Goal: Task Accomplishment & Management: Complete application form

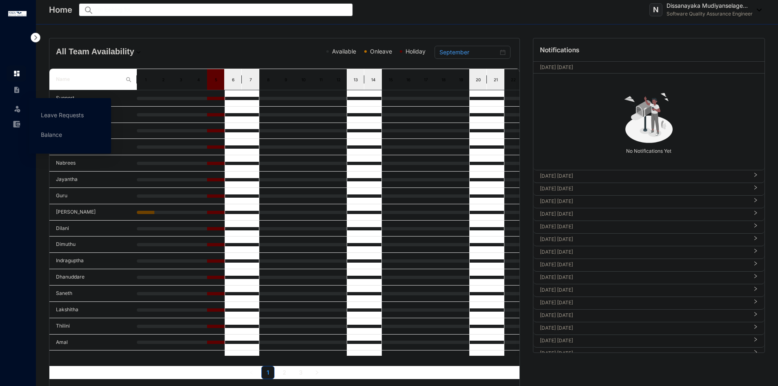
click at [19, 112] on img at bounding box center [17, 109] width 8 height 8
click at [58, 116] on link "Leave Requests" at bounding box center [62, 114] width 43 height 7
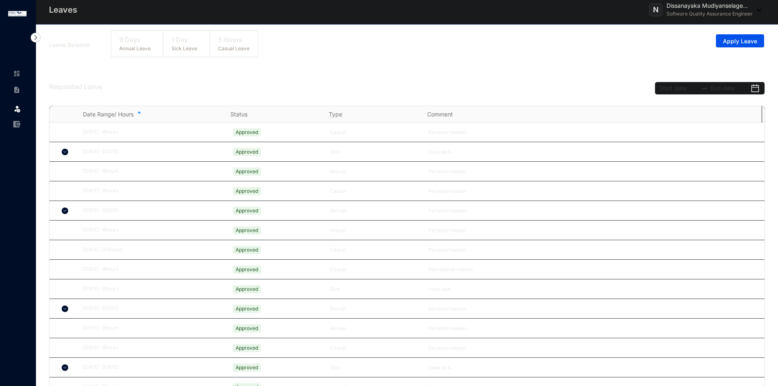
click at [346, 58] on div "Leave Balance 9 Days Annual Leave 1 Day Sick Leave 5 Hours Casual Leave Apply L…" at bounding box center [407, 45] width 716 height 38
drag, startPoint x: 399, startPoint y: 57, endPoint x: 405, endPoint y: 56, distance: 6.2
click at [400, 57] on div "Leave Balance 9 Days Annual Leave 1 Day Sick Leave 5 Hours Casual Leave Apply L…" at bounding box center [407, 45] width 716 height 38
click at [405, 56] on div "Leave Balance 9 Days Annual Leave 1 Day Sick Leave 5 Hours Casual Leave Apply L…" at bounding box center [407, 45] width 716 height 38
drag, startPoint x: 407, startPoint y: 56, endPoint x: 680, endPoint y: 73, distance: 273.3
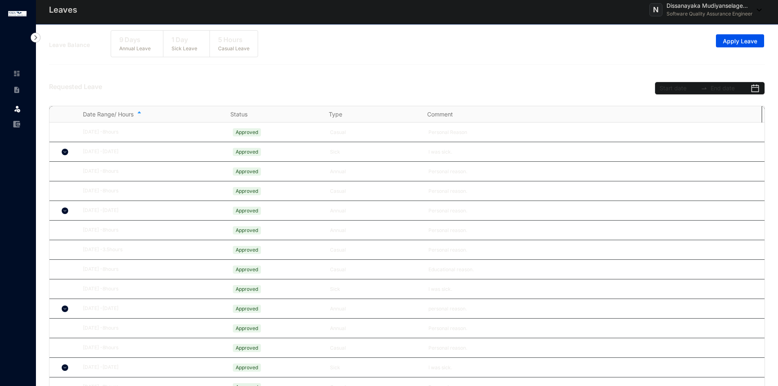
click at [414, 56] on div "Leave Balance 9 Days Annual Leave 1 Day Sick Leave 5 Hours Casual Leave Apply L…" at bounding box center [407, 45] width 716 height 38
click at [744, 43] on span "Apply Leave" at bounding box center [740, 41] width 34 height 8
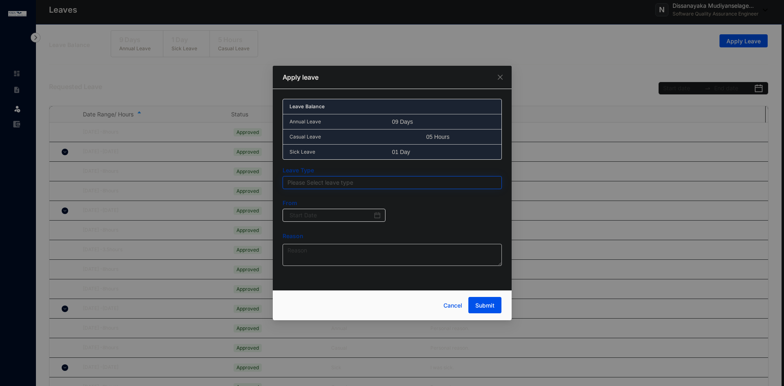
click at [356, 189] on div "Please Select leave type" at bounding box center [392, 182] width 219 height 13
click at [306, 196] on div "Annual Leave" at bounding box center [392, 198] width 206 height 9
click at [353, 217] on input at bounding box center [330, 215] width 83 height 9
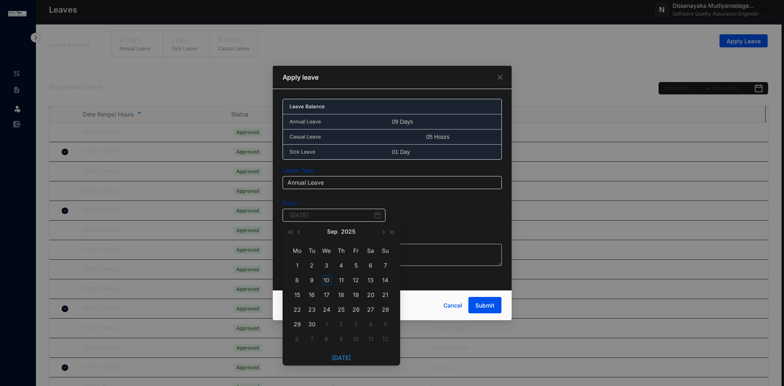
click at [353, 296] on div "19" at bounding box center [356, 295] width 10 height 10
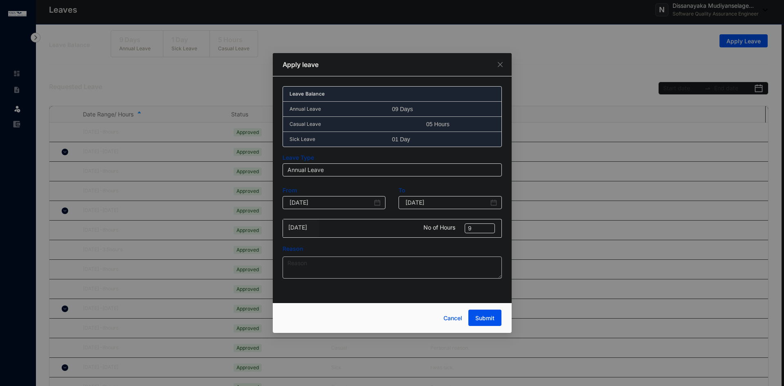
type input "[DATE]"
click at [372, 273] on textarea "Reason" at bounding box center [392, 267] width 219 height 22
type textarea "Personal reason."
click at [487, 319] on span "Submit" at bounding box center [484, 318] width 19 height 8
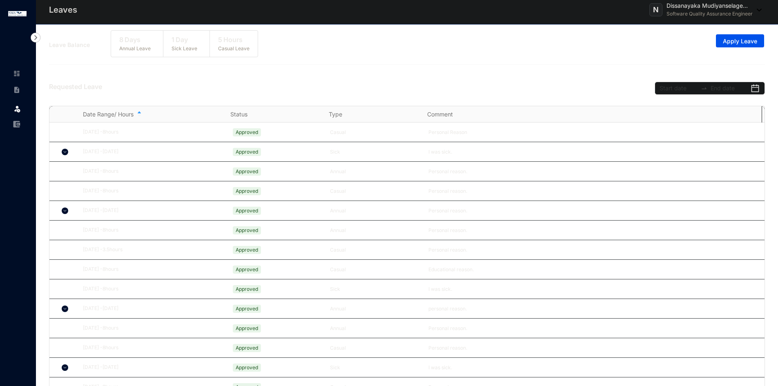
click at [680, 11] on p "Software Quality Assurance Engineer" at bounding box center [709, 14] width 86 height 8
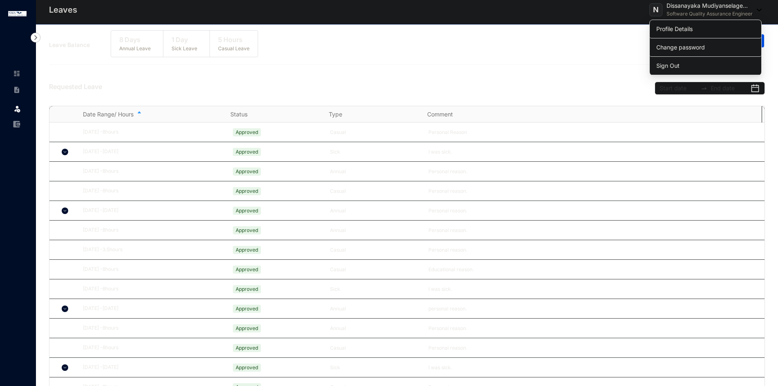
click at [672, 30] on link "Profile Details" at bounding box center [705, 29] width 98 height 8
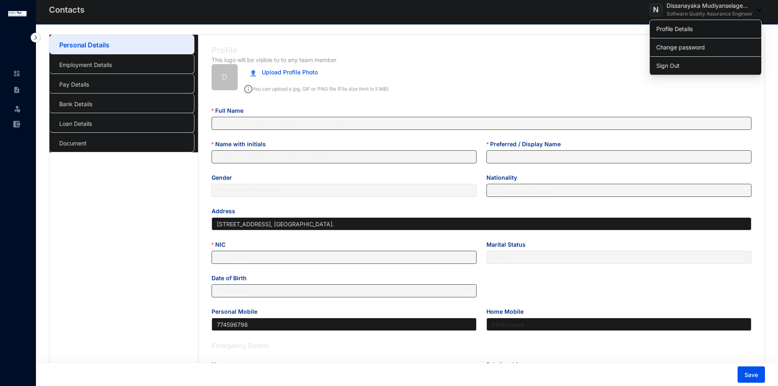
type input "[DATE]"
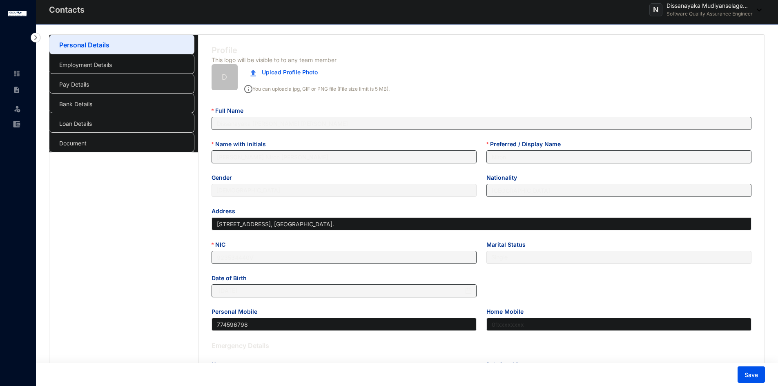
click at [85, 68] on link "Employment Details" at bounding box center [85, 64] width 53 height 7
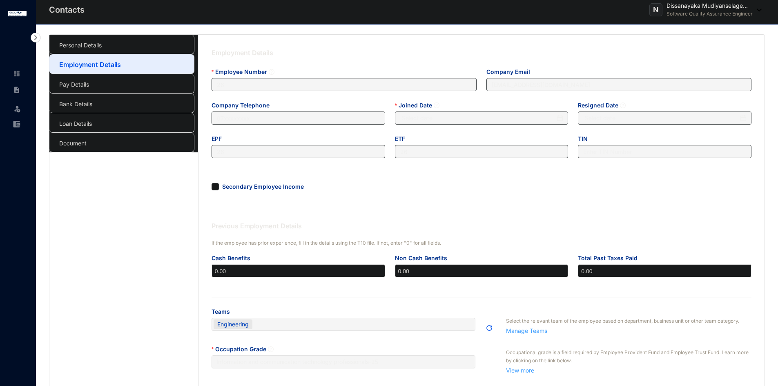
type input "[DATE]"
type input "Invalid Date"
click at [76, 85] on link "Pay Details" at bounding box center [74, 84] width 30 height 7
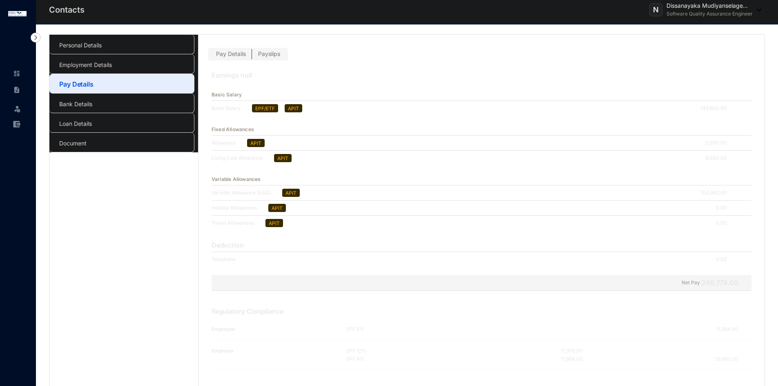
click at [268, 53] on span "Payslips" at bounding box center [269, 53] width 22 height 7
click at [252, 56] on input "Payslips" at bounding box center [252, 56] width 0 height 0
